Goal: Navigation & Orientation: Find specific page/section

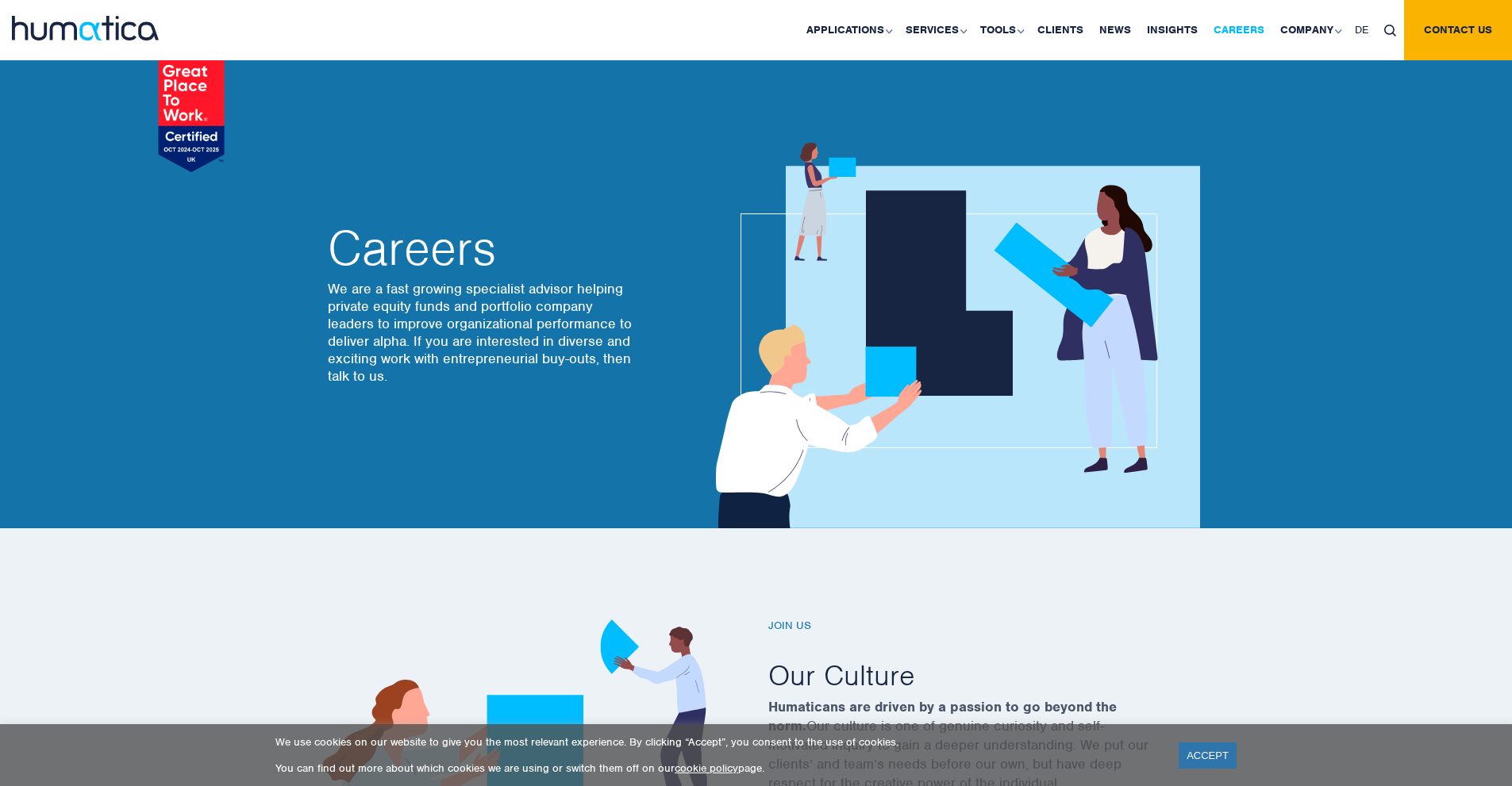
click at [1227, 31] on link "Careers" at bounding box center [1239, 30] width 67 height 60
click at [1225, 33] on link "Careers" at bounding box center [1239, 30] width 67 height 60
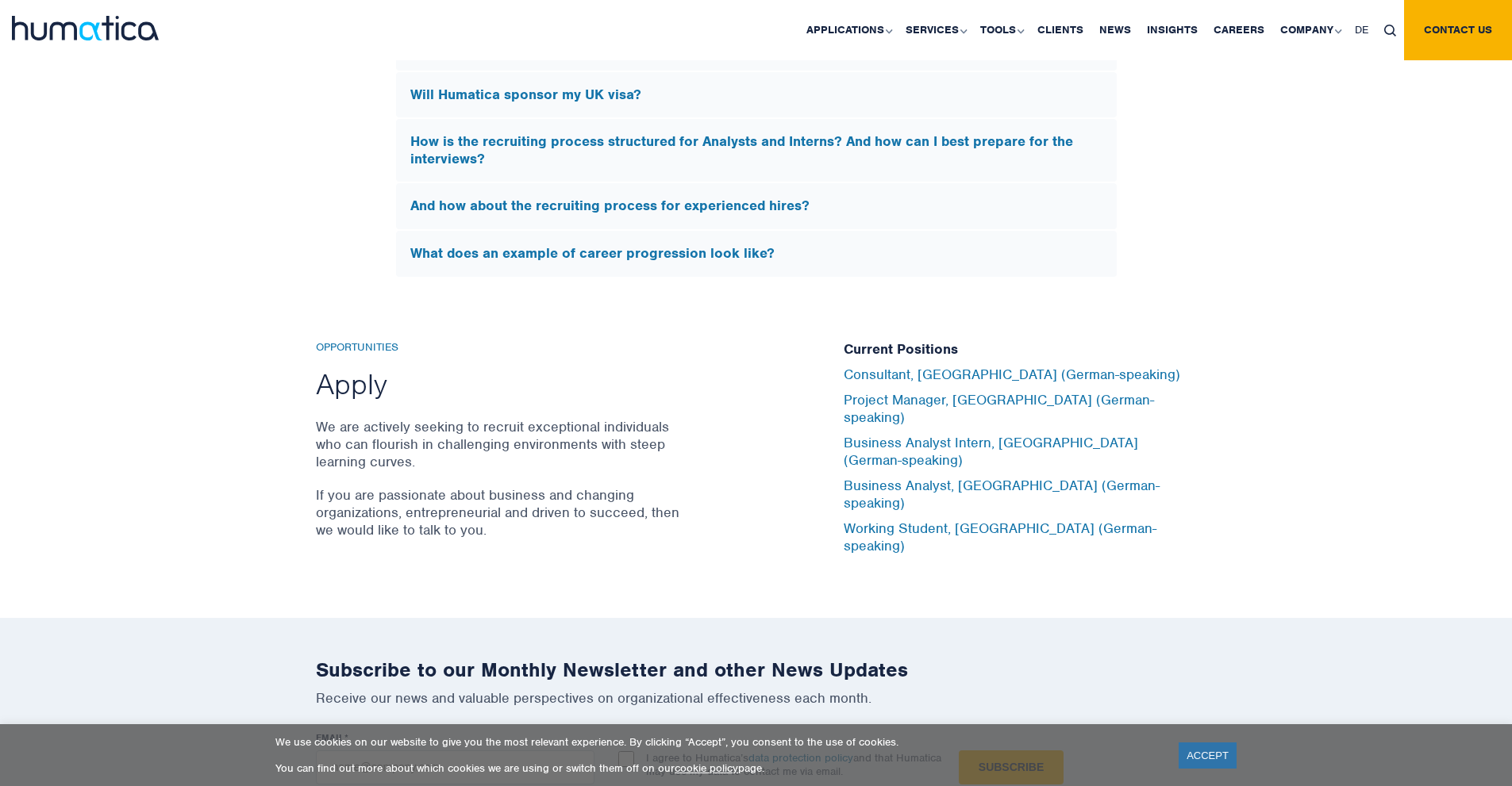
scroll to position [4999, 0]
